Goal: Information Seeking & Learning: Learn about a topic

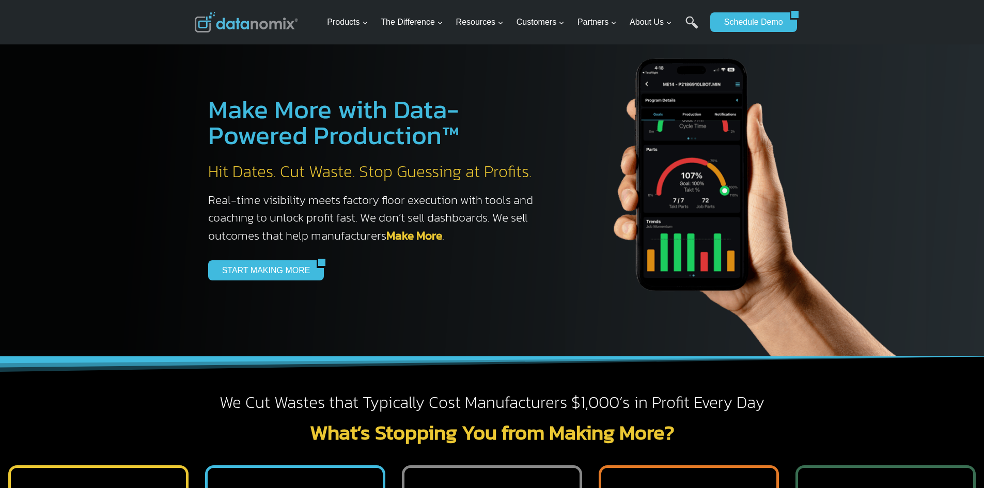
scroll to position [310, 0]
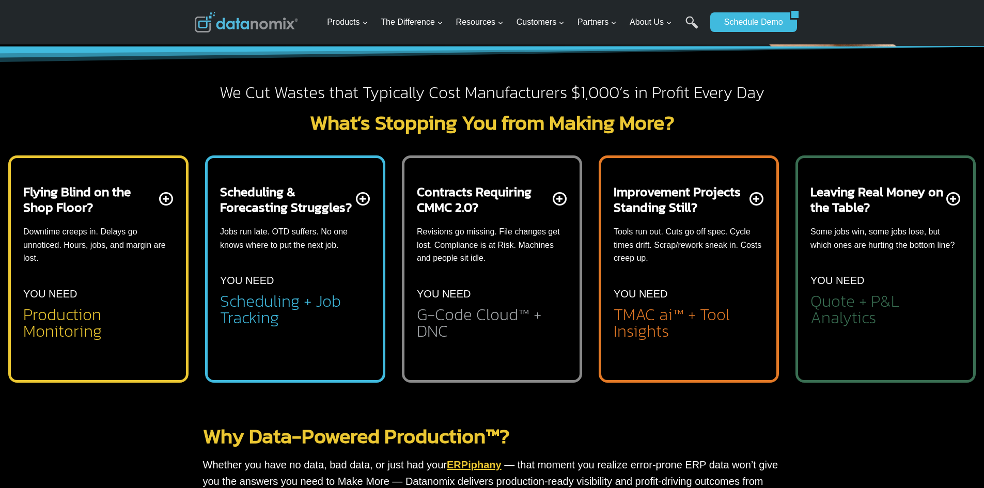
click at [627, 294] on p "YOU NEED" at bounding box center [641, 294] width 54 height 17
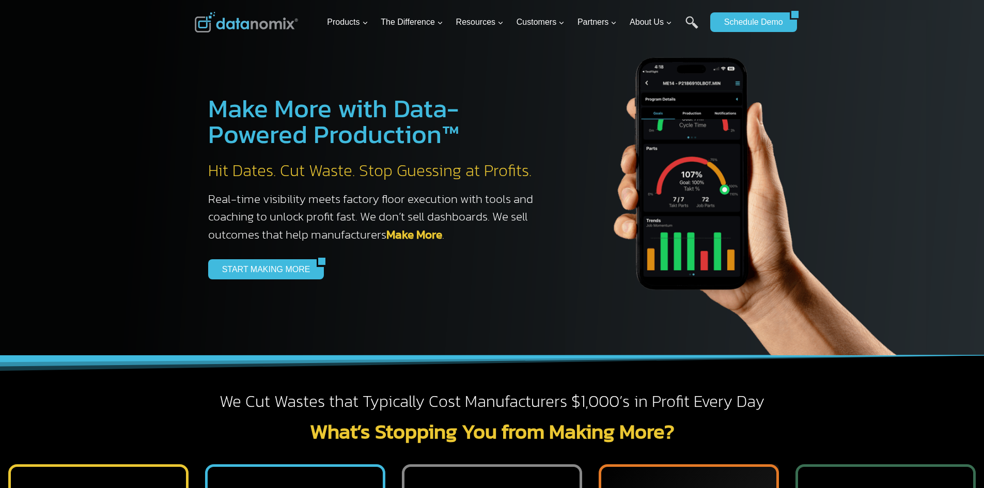
scroll to position [0, 0]
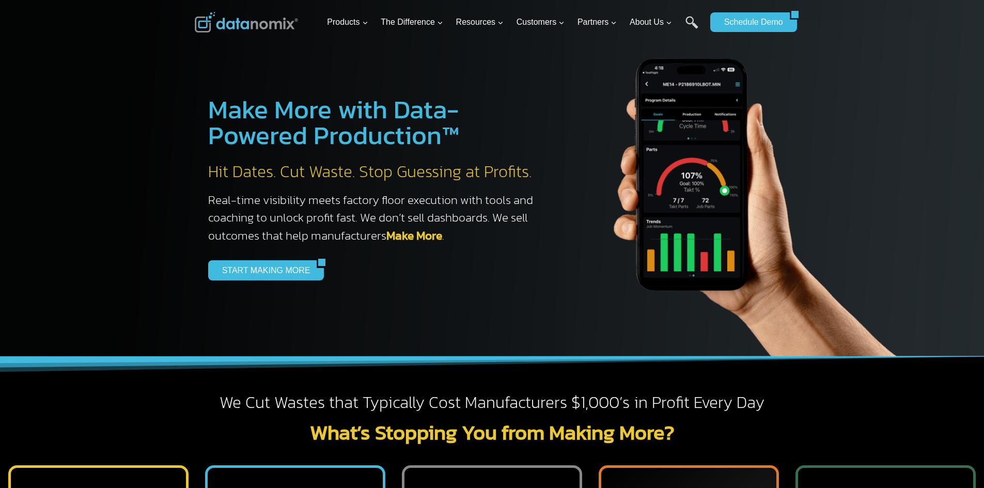
click at [418, 231] on link "Make More" at bounding box center [414, 236] width 56 height 18
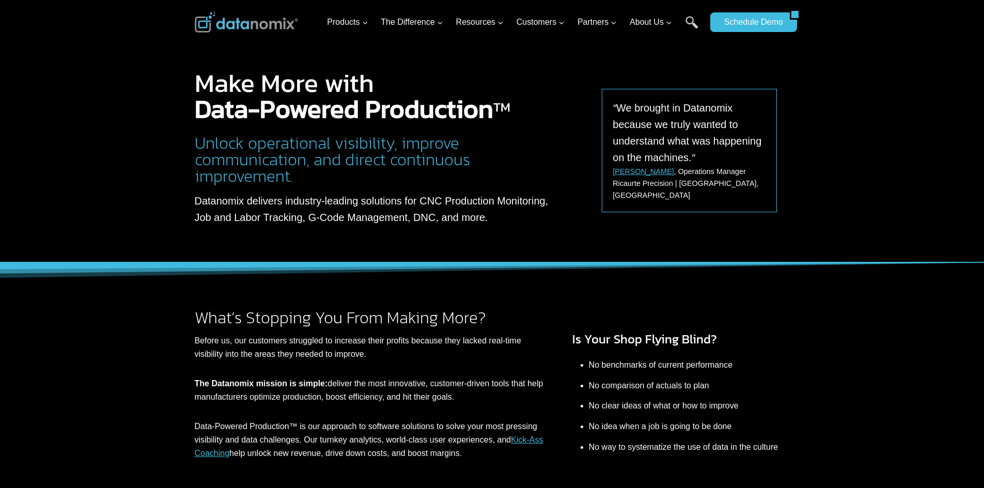
click at [29, 297] on div "What’s Stopping You From Making More? Before us, our customers struggled to inc…" at bounding box center [492, 366] width 984 height 208
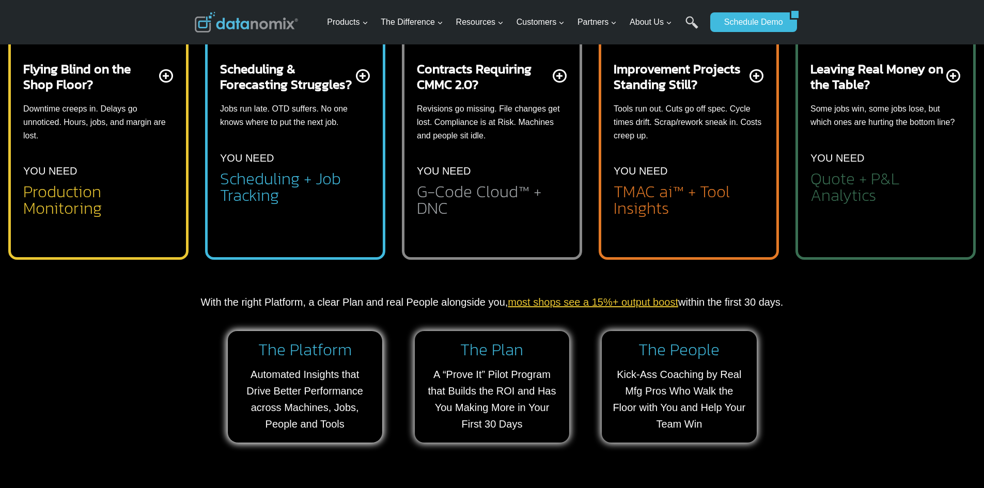
scroll to position [568, 0]
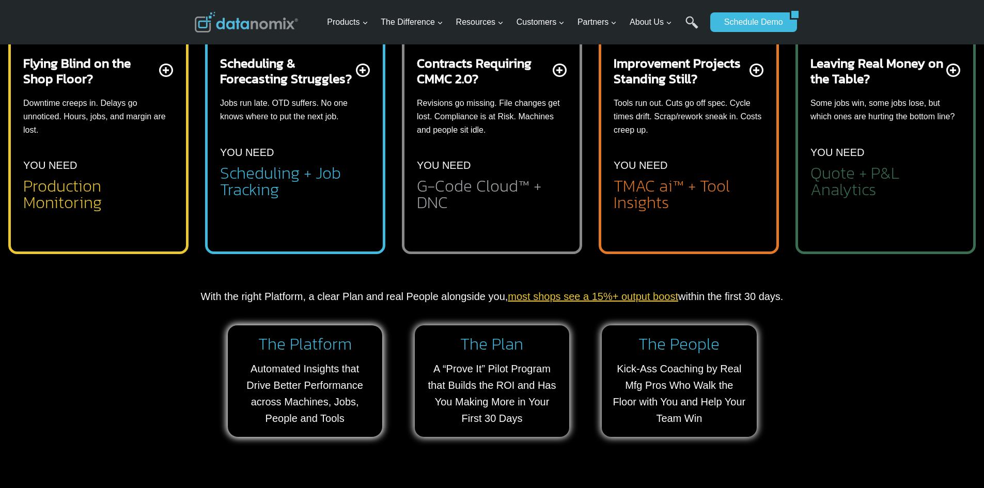
click at [111, 67] on h2 "Flying Blind on the Shop Floor?" at bounding box center [90, 70] width 134 height 31
